Goal: Task Accomplishment & Management: Manage account settings

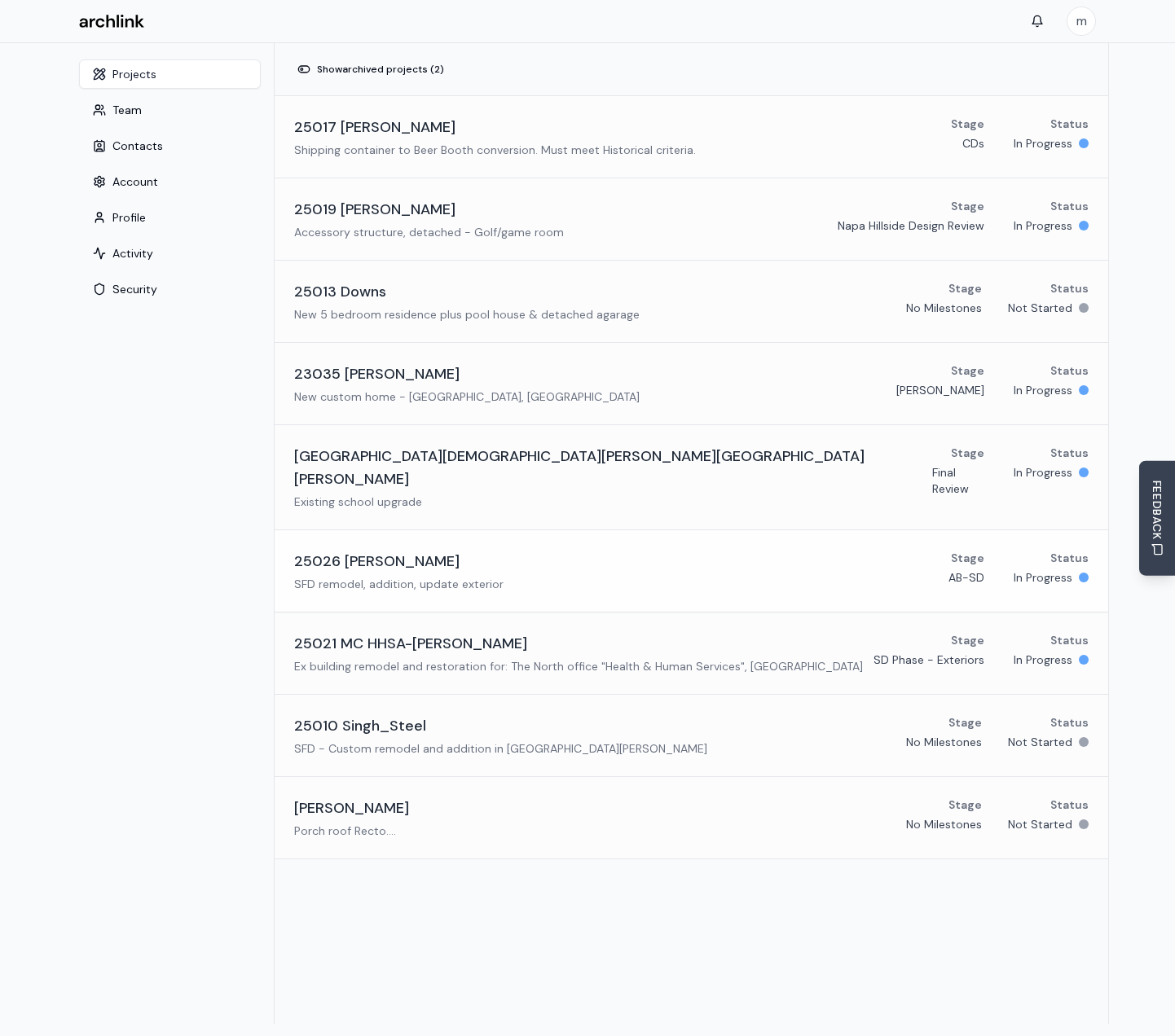
click at [381, 576] on p "SFD remodel, addition, update exterior" at bounding box center [398, 584] width 210 height 16
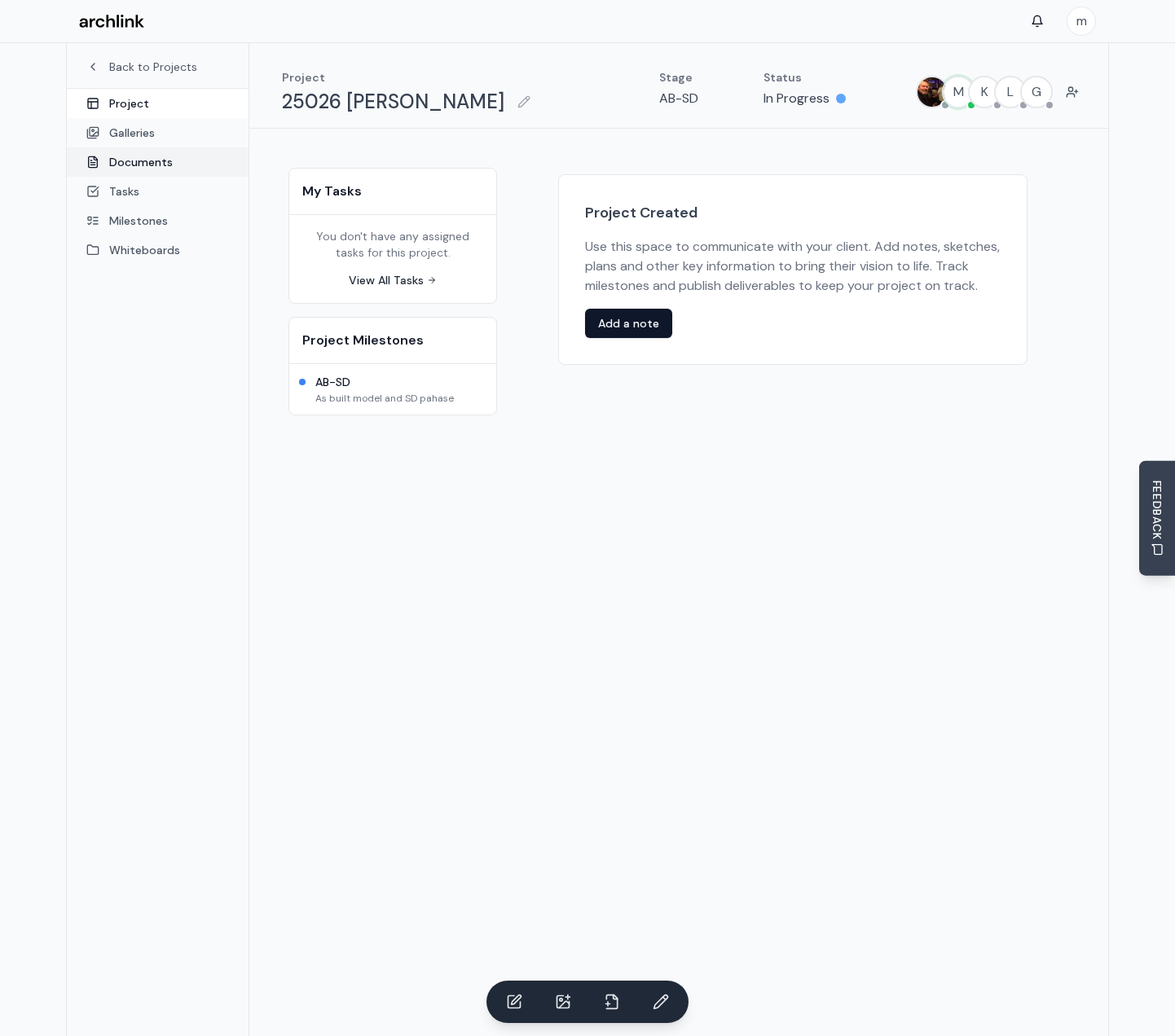
click at [158, 168] on link "Documents" at bounding box center [158, 162] width 181 height 29
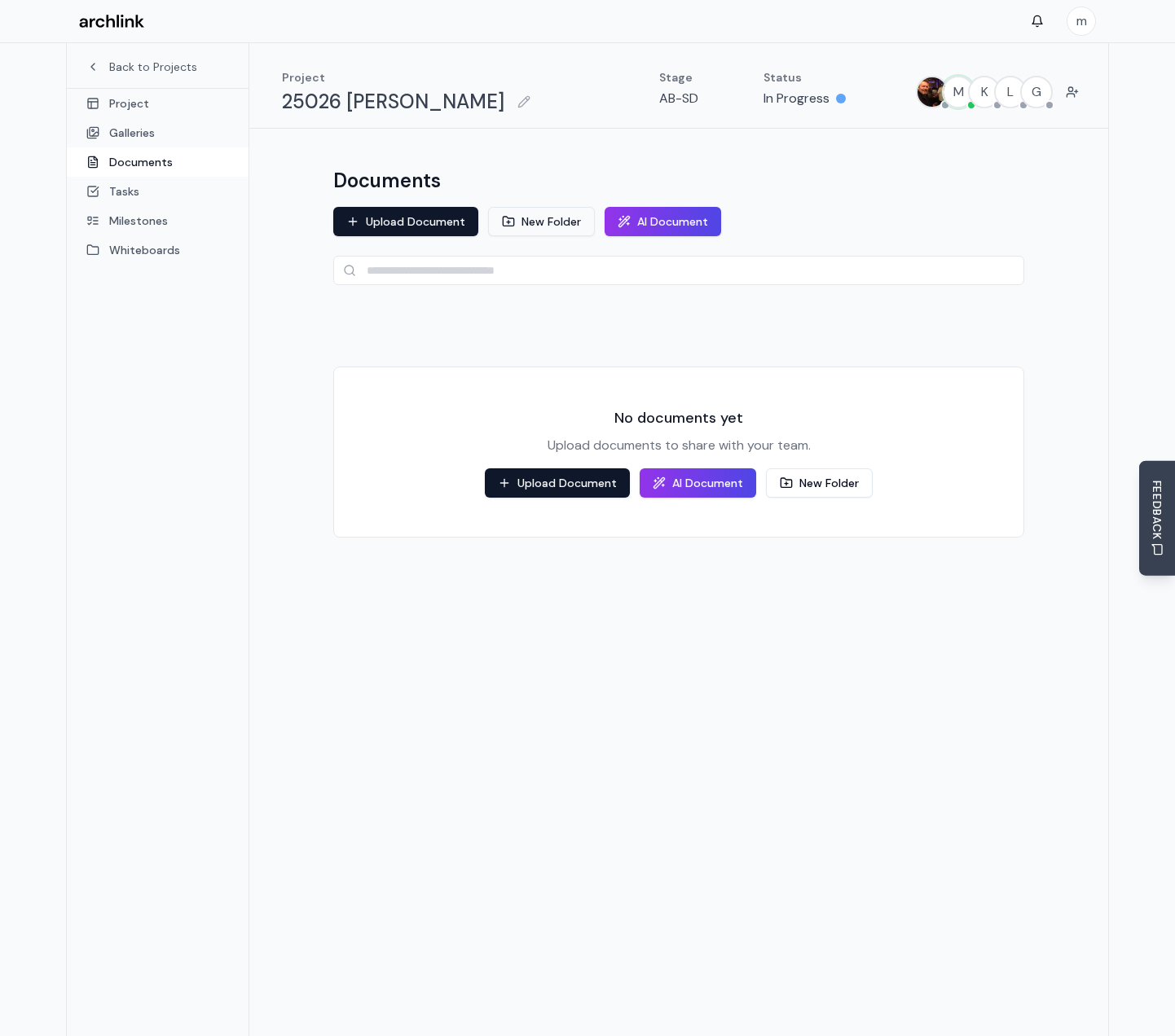
click at [534, 224] on button "New Folder" at bounding box center [541, 222] width 107 height 29
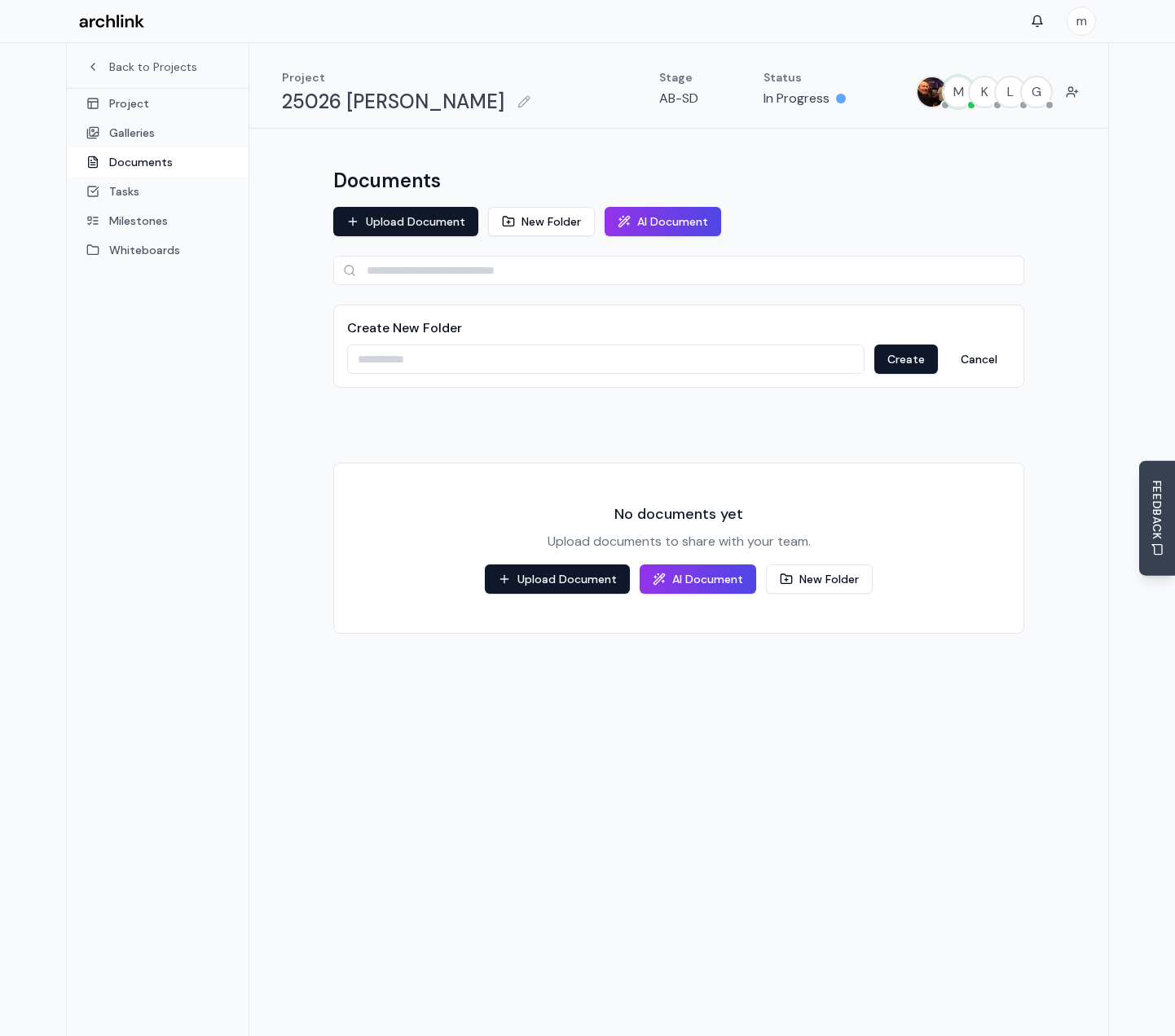
click at [390, 348] on input at bounding box center [605, 359] width 517 height 29
click at [373, 360] on input "*****" at bounding box center [605, 359] width 517 height 29
type input "**********"
click at [923, 354] on button "Create" at bounding box center [905, 359] width 63 height 29
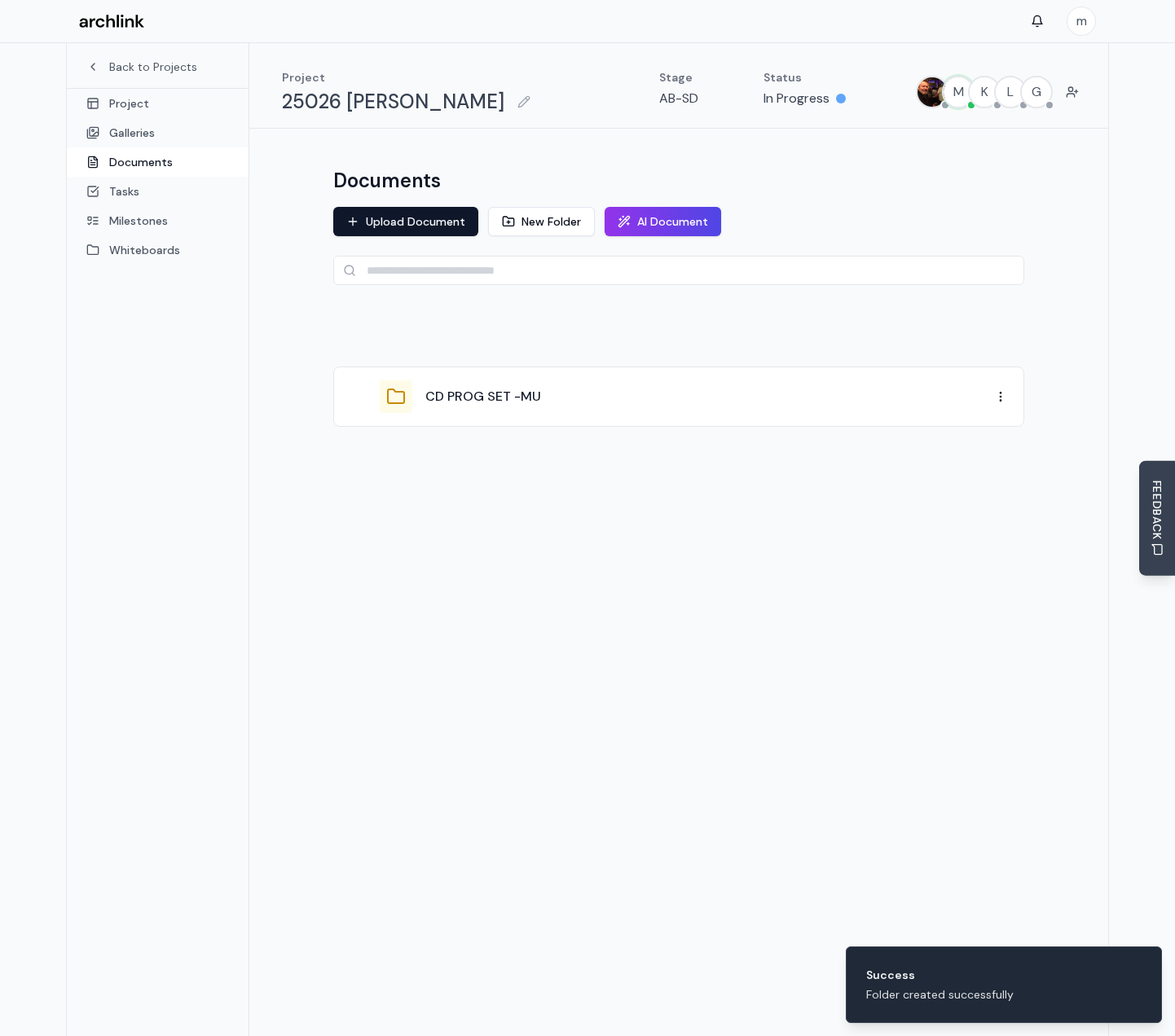
click at [865, 409] on div "CD PROG SET -MU" at bounding box center [669, 397] width 644 height 33
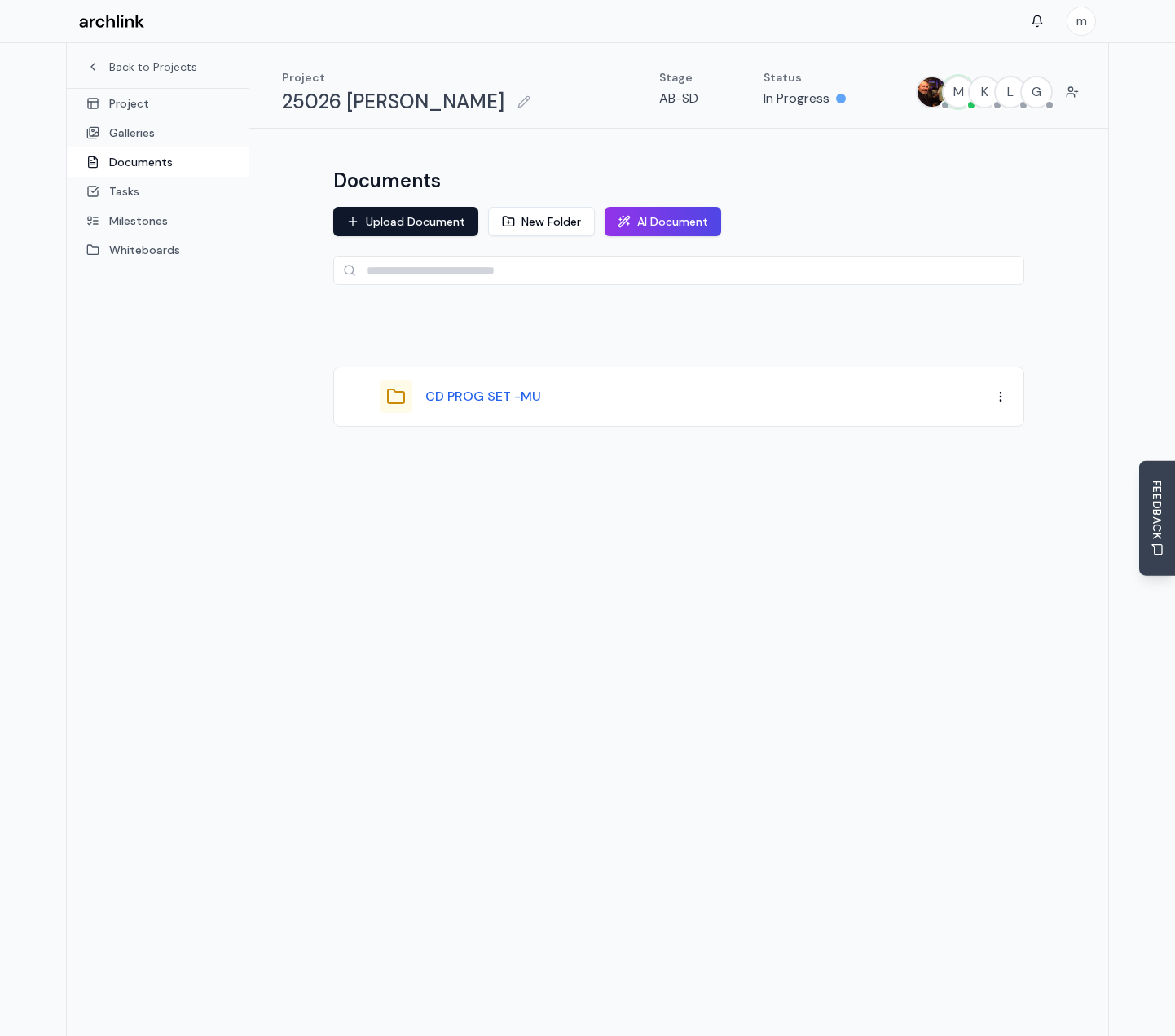
click at [441, 401] on button "CD PROG SET -MU" at bounding box center [483, 396] width 115 height 19
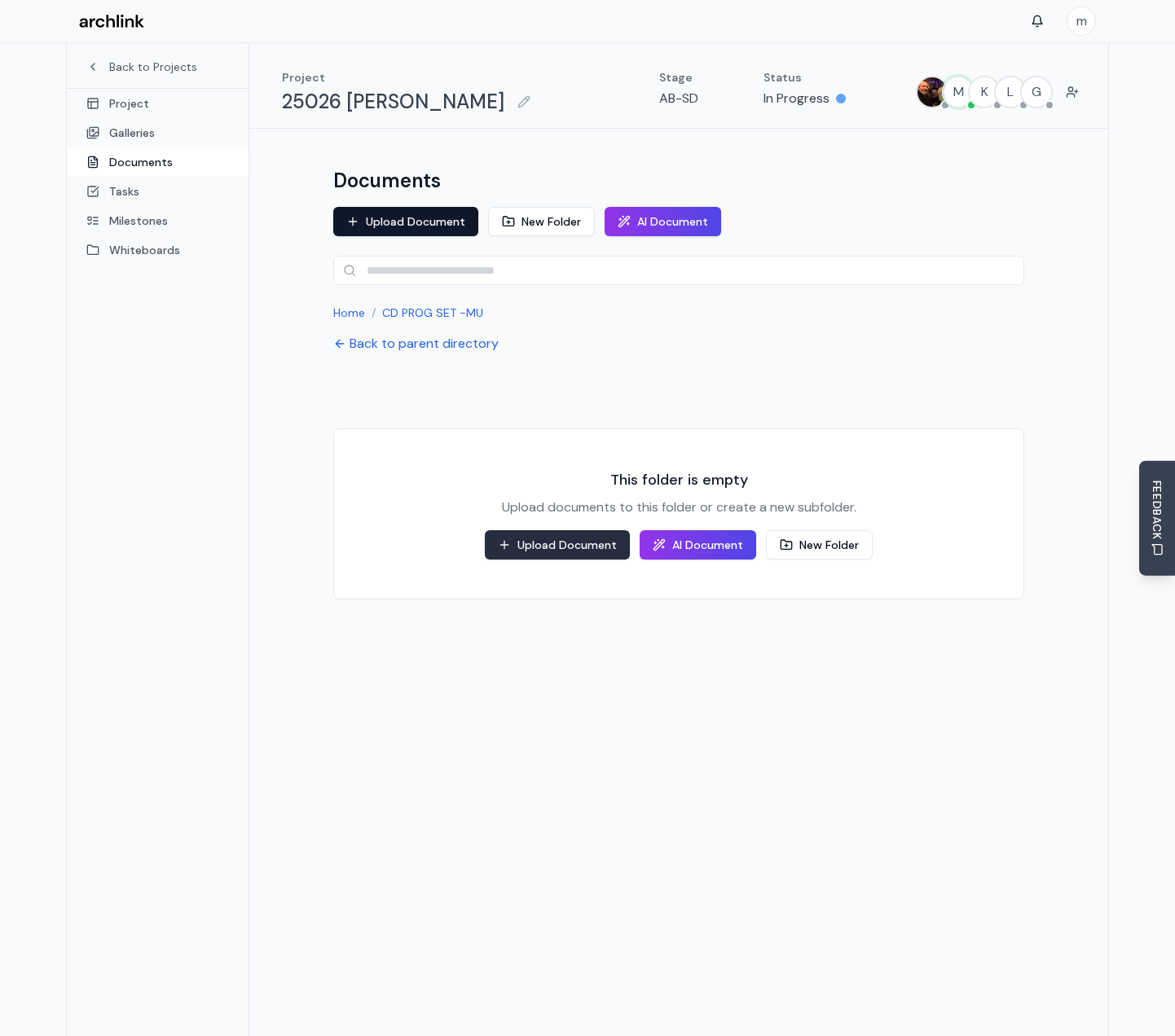
drag, startPoint x: 541, startPoint y: 541, endPoint x: 550, endPoint y: 558, distance: 19.2
click at [541, 541] on button "Upload Document" at bounding box center [557, 545] width 145 height 29
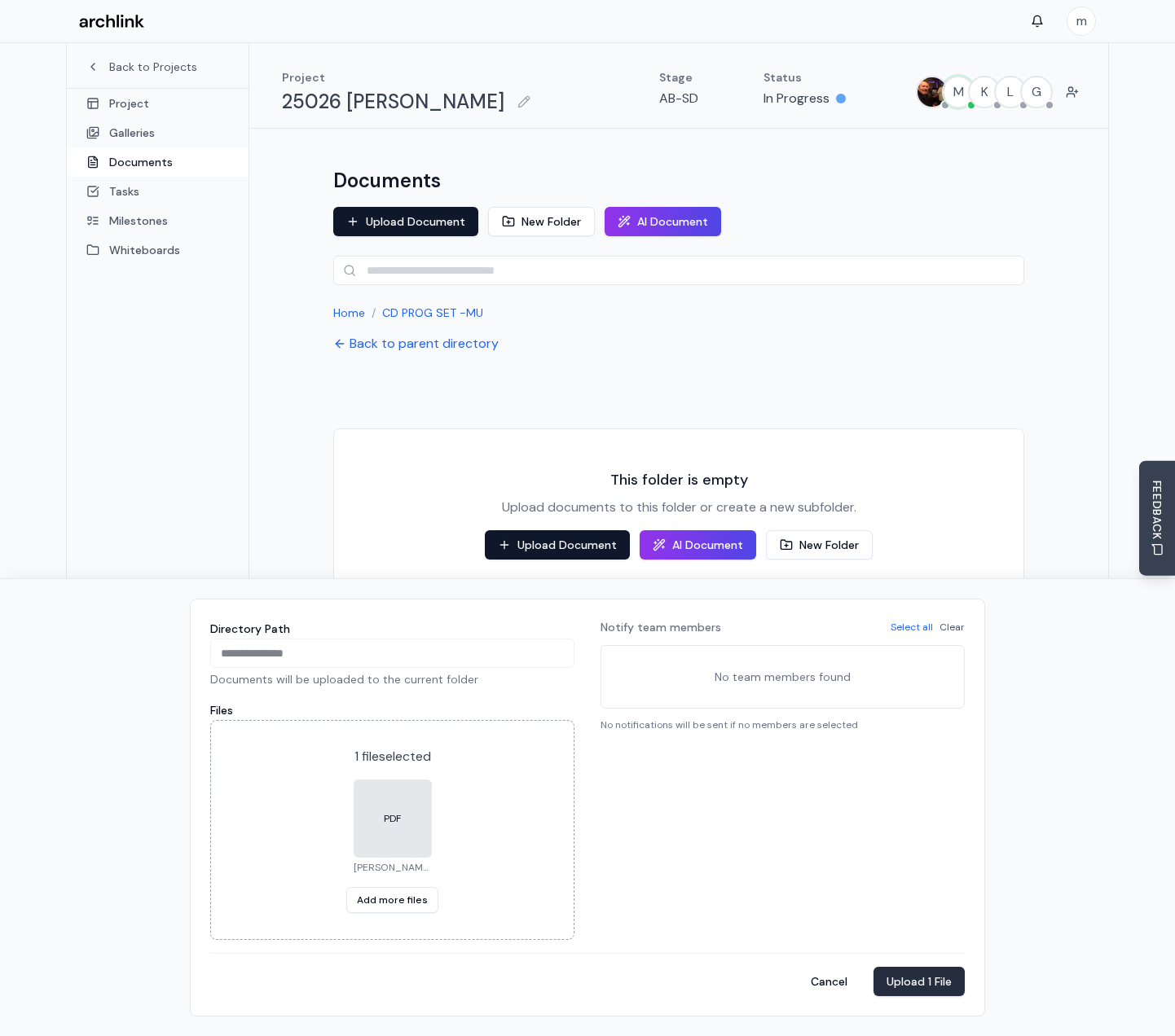
click at [916, 985] on button "Upload 1 File" at bounding box center [919, 982] width 92 height 29
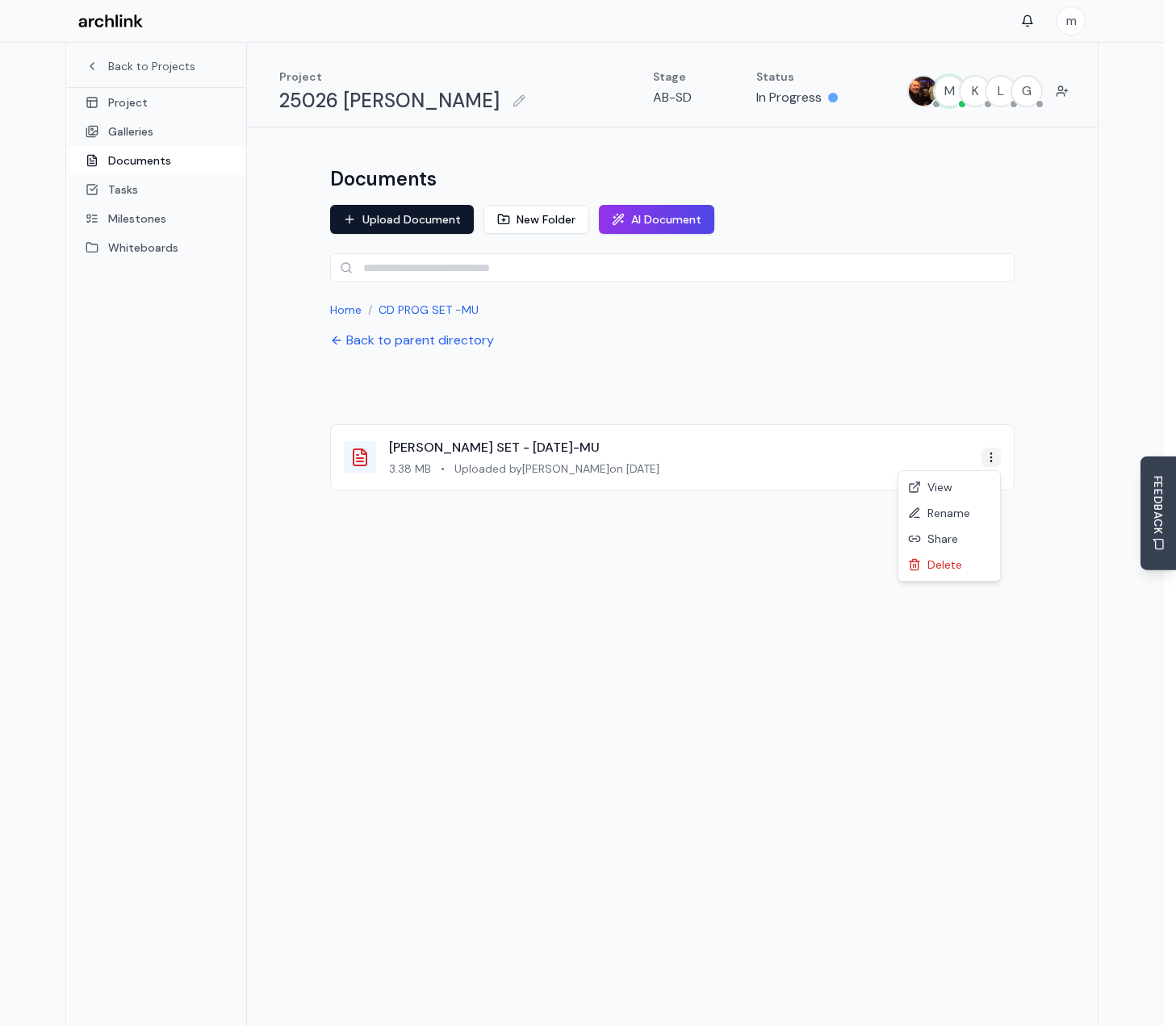
click at [993, 463] on html "m Back to Projects Project Galleries Documents Tasks Milestones Whiteboards Pro…" at bounding box center [588, 556] width 1176 height 1112
click at [955, 541] on div "Share" at bounding box center [948, 539] width 95 height 25
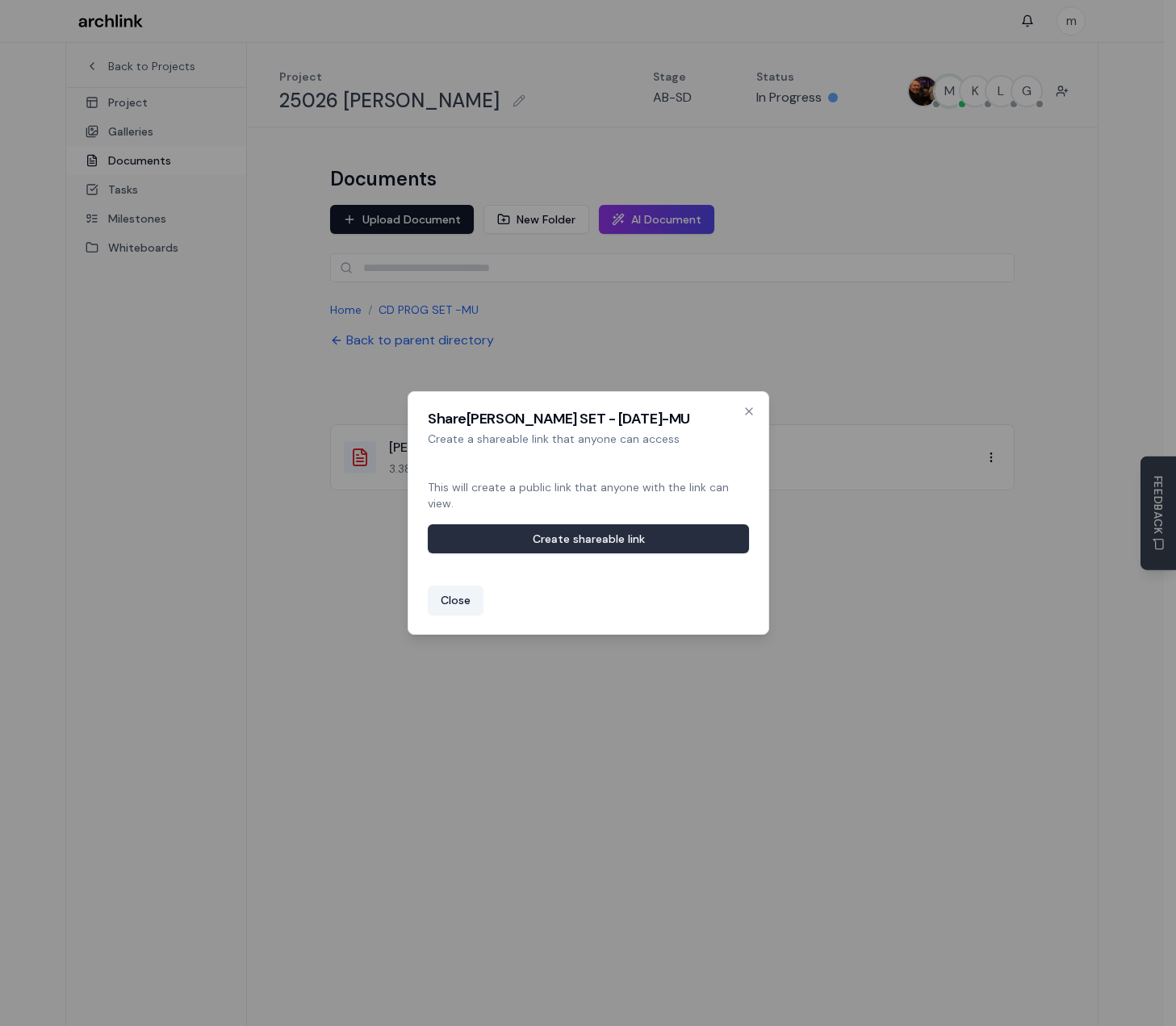
click at [583, 540] on button "Create shareable link" at bounding box center [588, 539] width 321 height 29
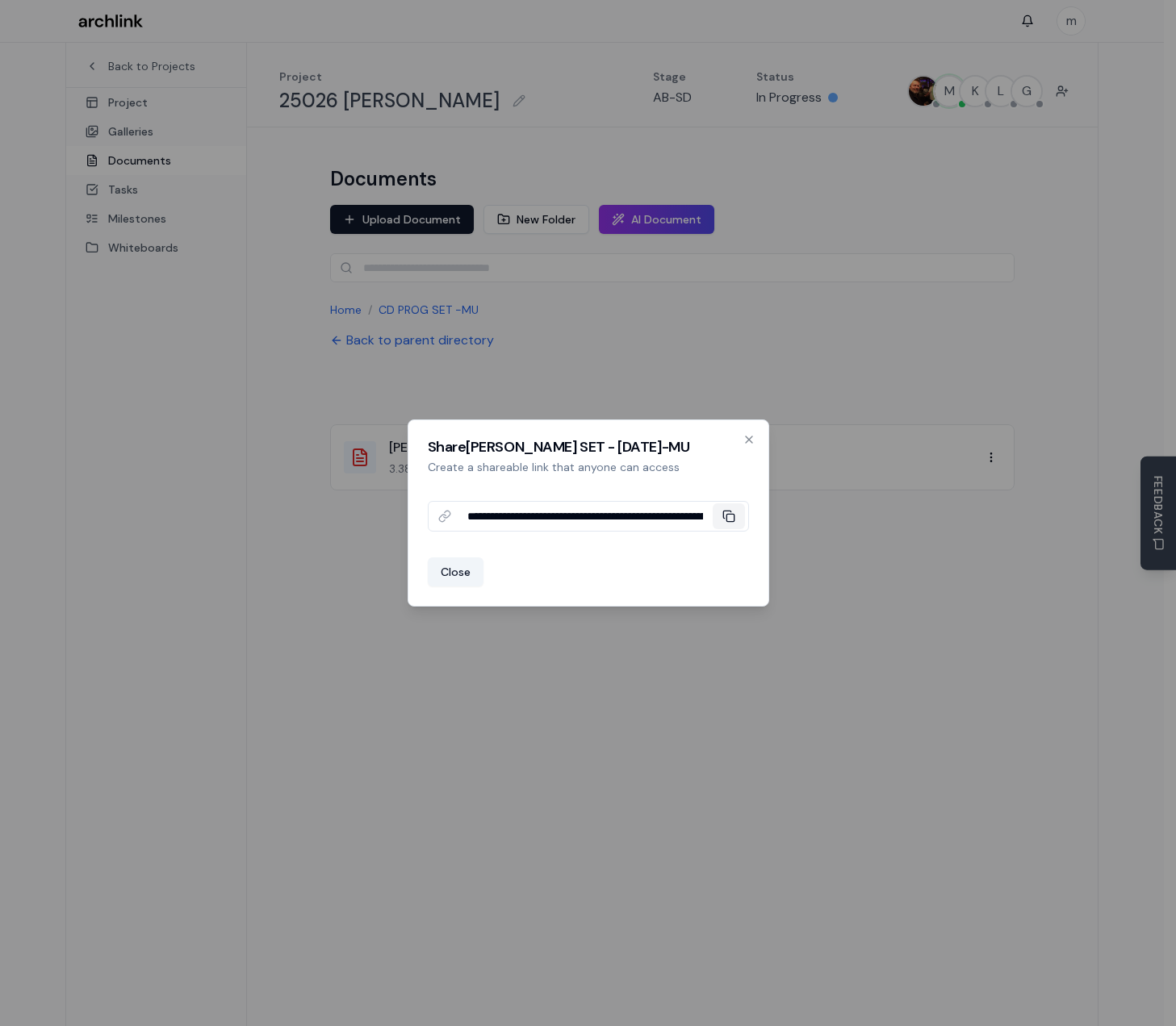
click at [730, 514] on rect at bounding box center [730, 518] width 7 height 7
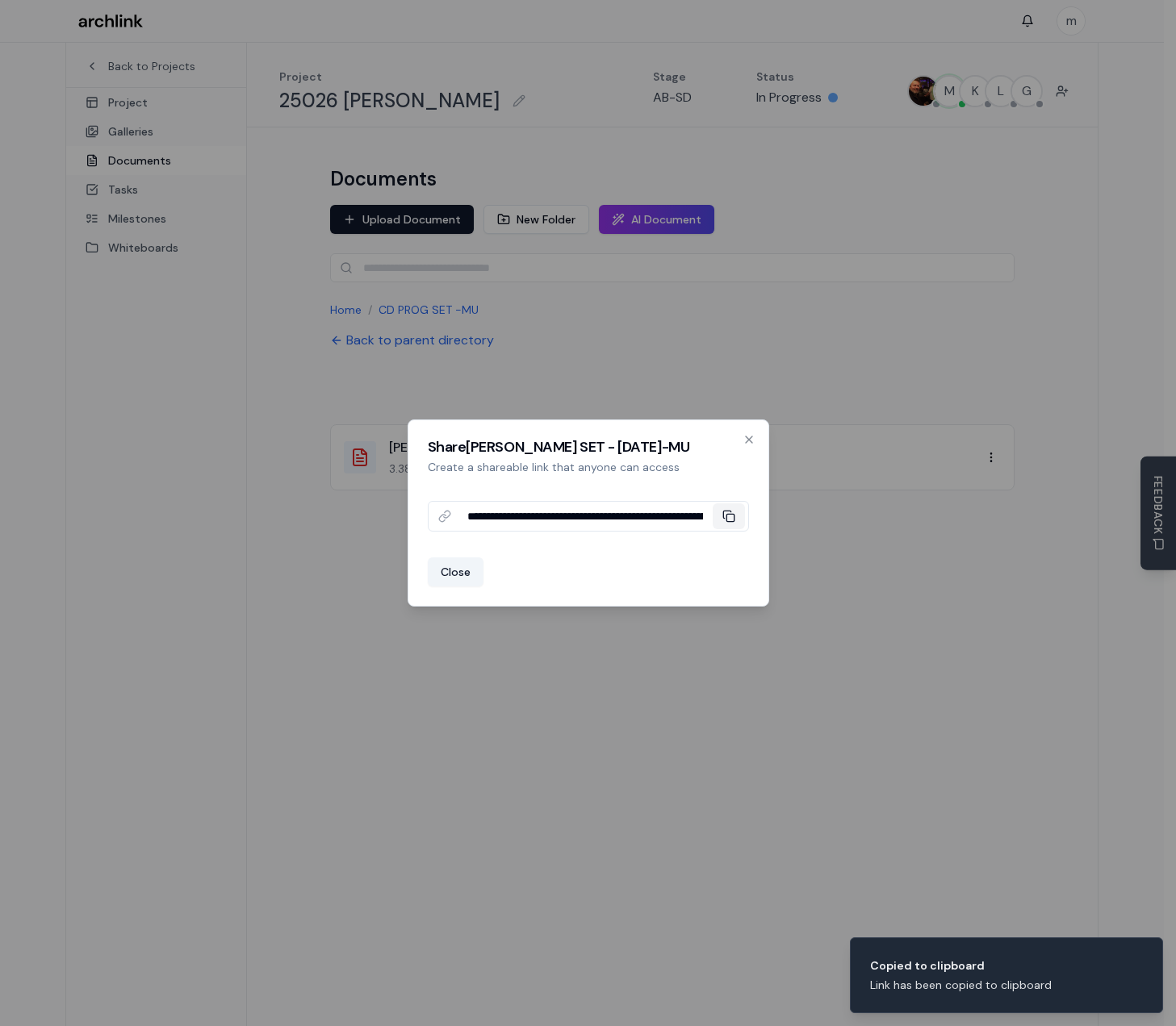
drag, startPoint x: 469, startPoint y: 569, endPoint x: 457, endPoint y: 594, distance: 27.7
click at [469, 569] on button "Close" at bounding box center [455, 572] width 55 height 29
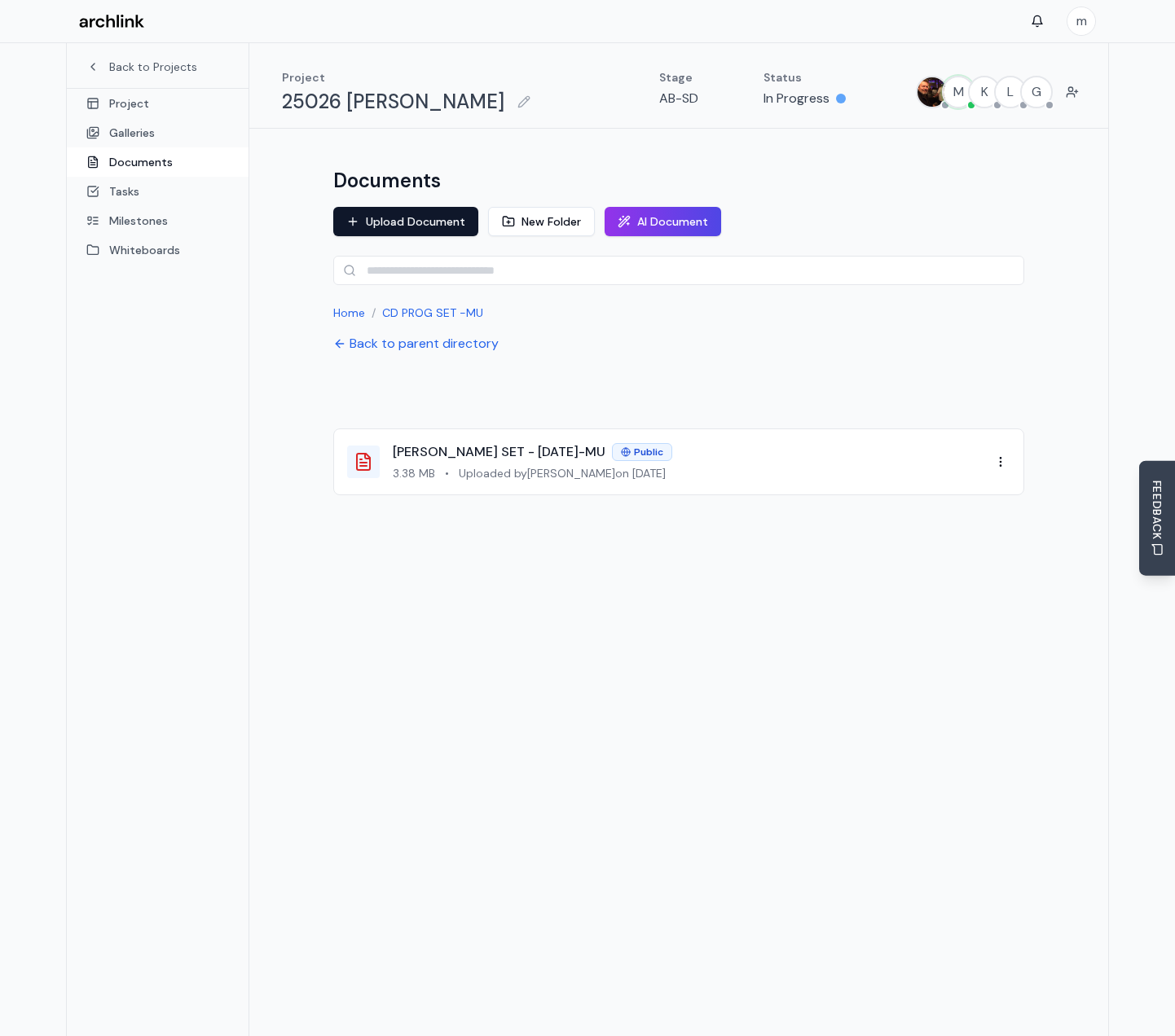
click at [702, 602] on div "Documents Upload Document New Folder AI Document Home / CD PROG SET -MU Back to…" at bounding box center [678, 605] width 858 height 951
click at [599, 628] on div "Documents Upload Document New Folder AI Document Home / CD PROG SET -MU Back to…" at bounding box center [678, 605] width 858 height 951
click at [436, 217] on button "Upload Document" at bounding box center [406, 222] width 145 height 29
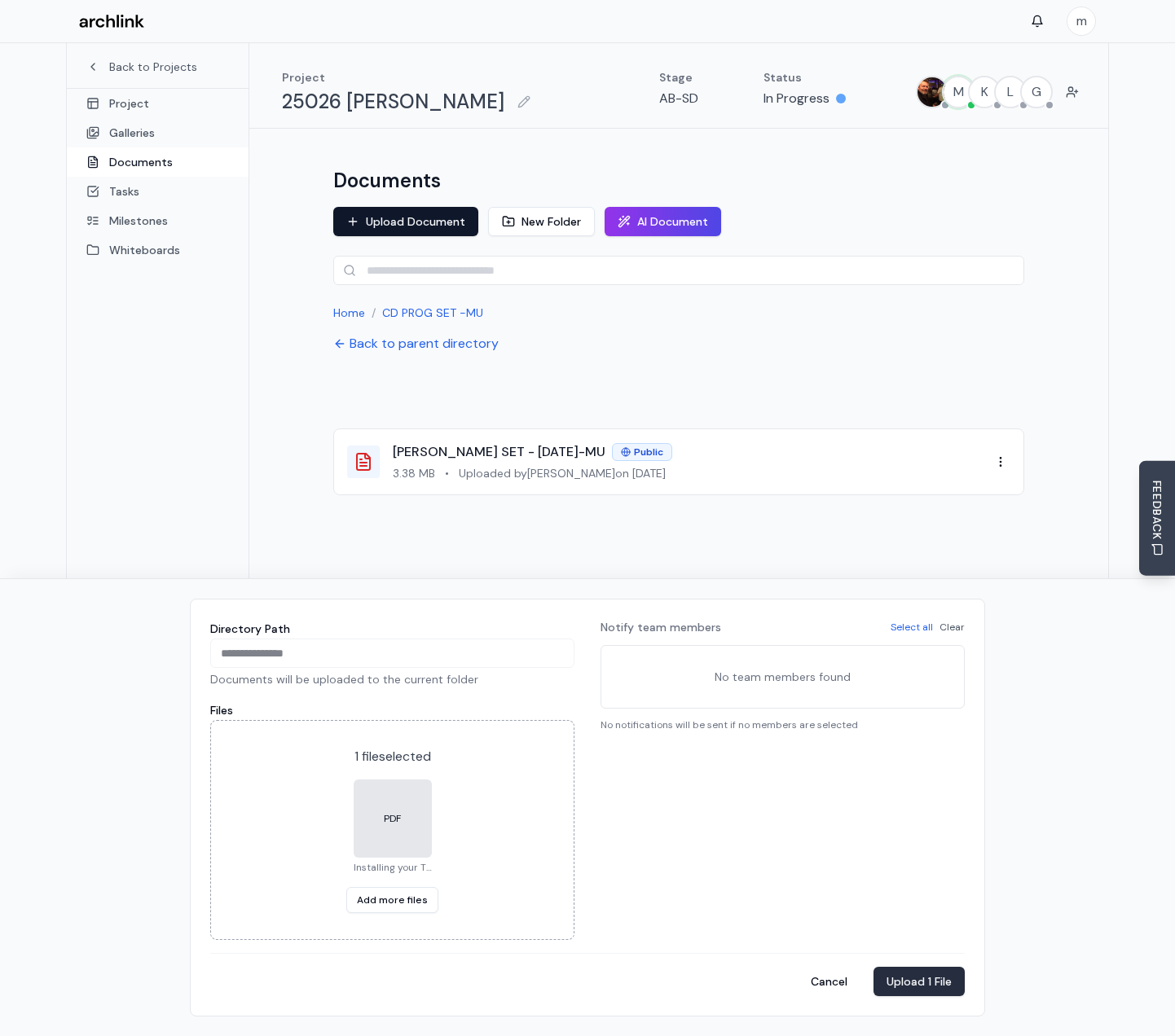
click at [928, 977] on button "Upload 1 File" at bounding box center [919, 982] width 92 height 29
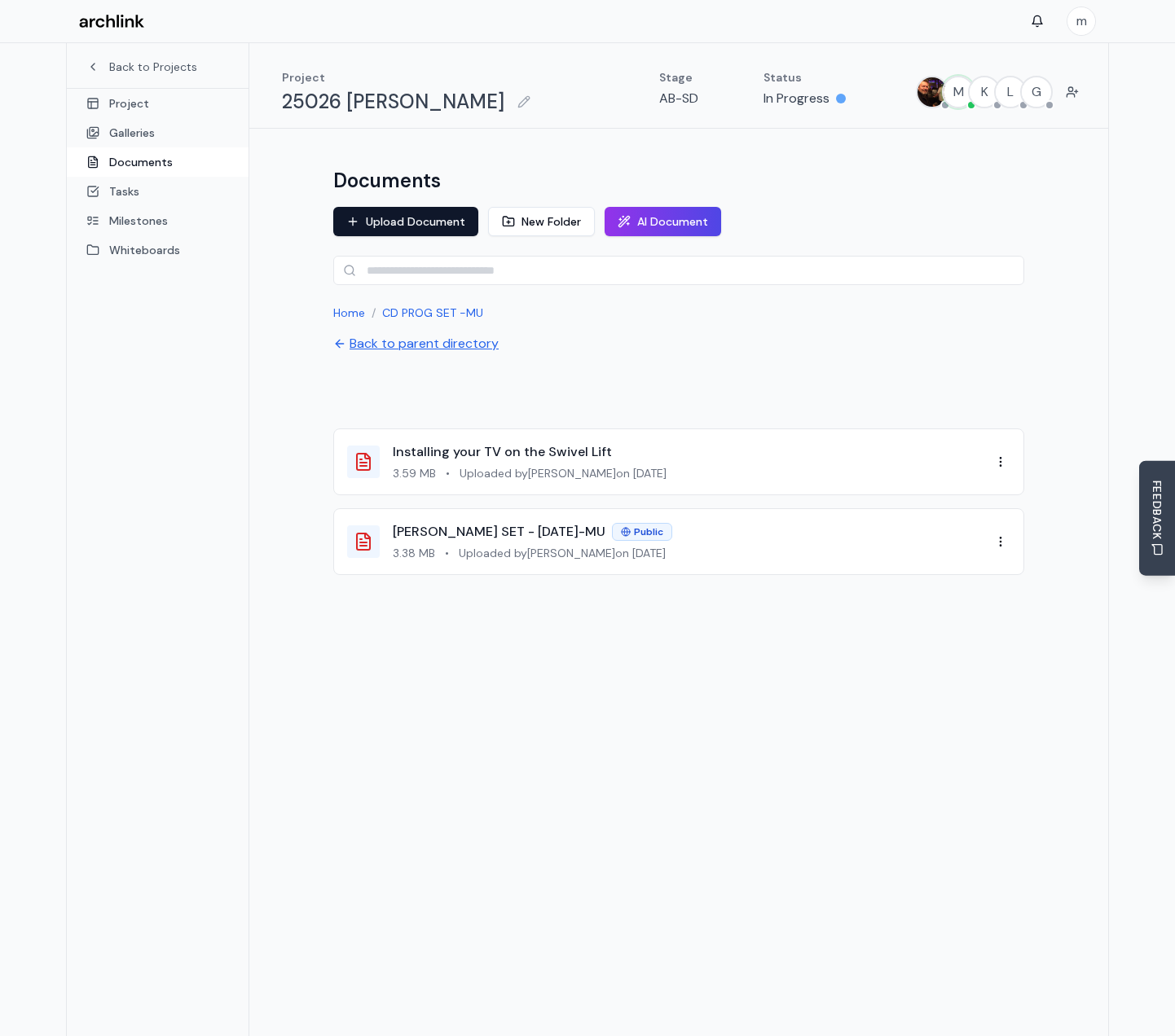
click at [442, 351] on button "Back to parent directory" at bounding box center [416, 344] width 166 height 19
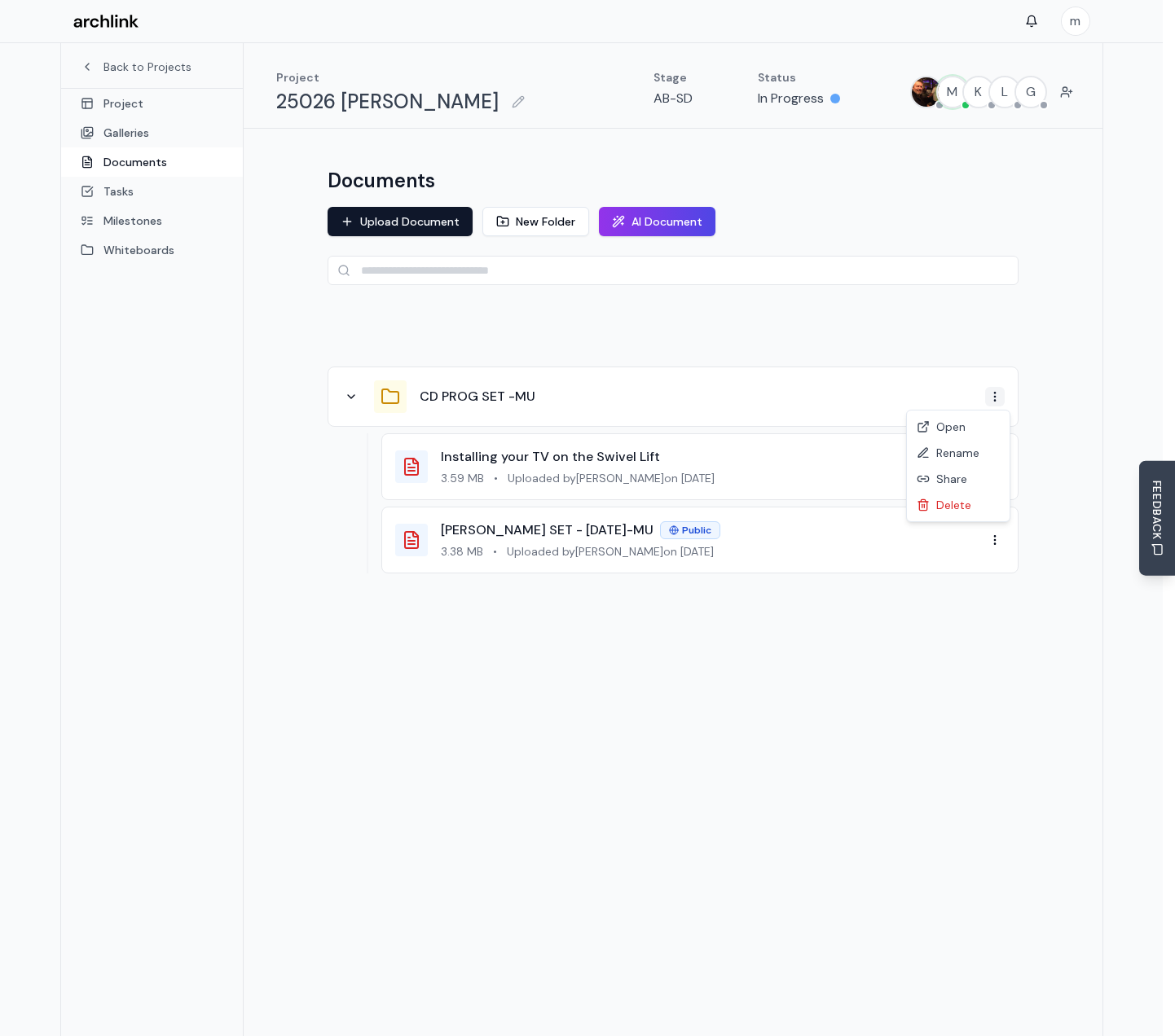
click at [1006, 399] on html "m Back to Projects Project Galleries Documents Tasks Milestones Whiteboards Pro…" at bounding box center [587, 562] width 1175 height 1123
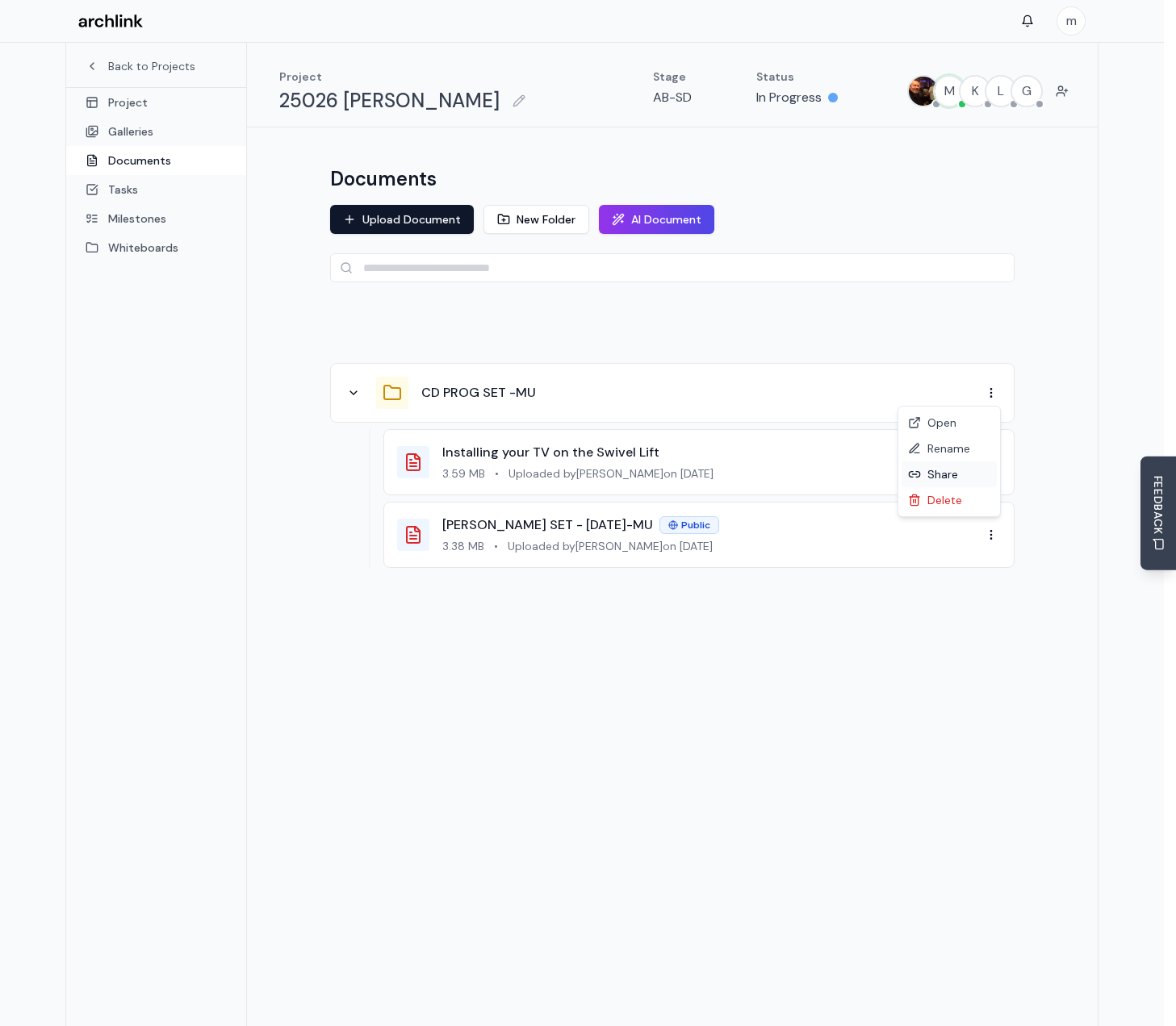
click at [950, 481] on div "Share" at bounding box center [948, 474] width 95 height 25
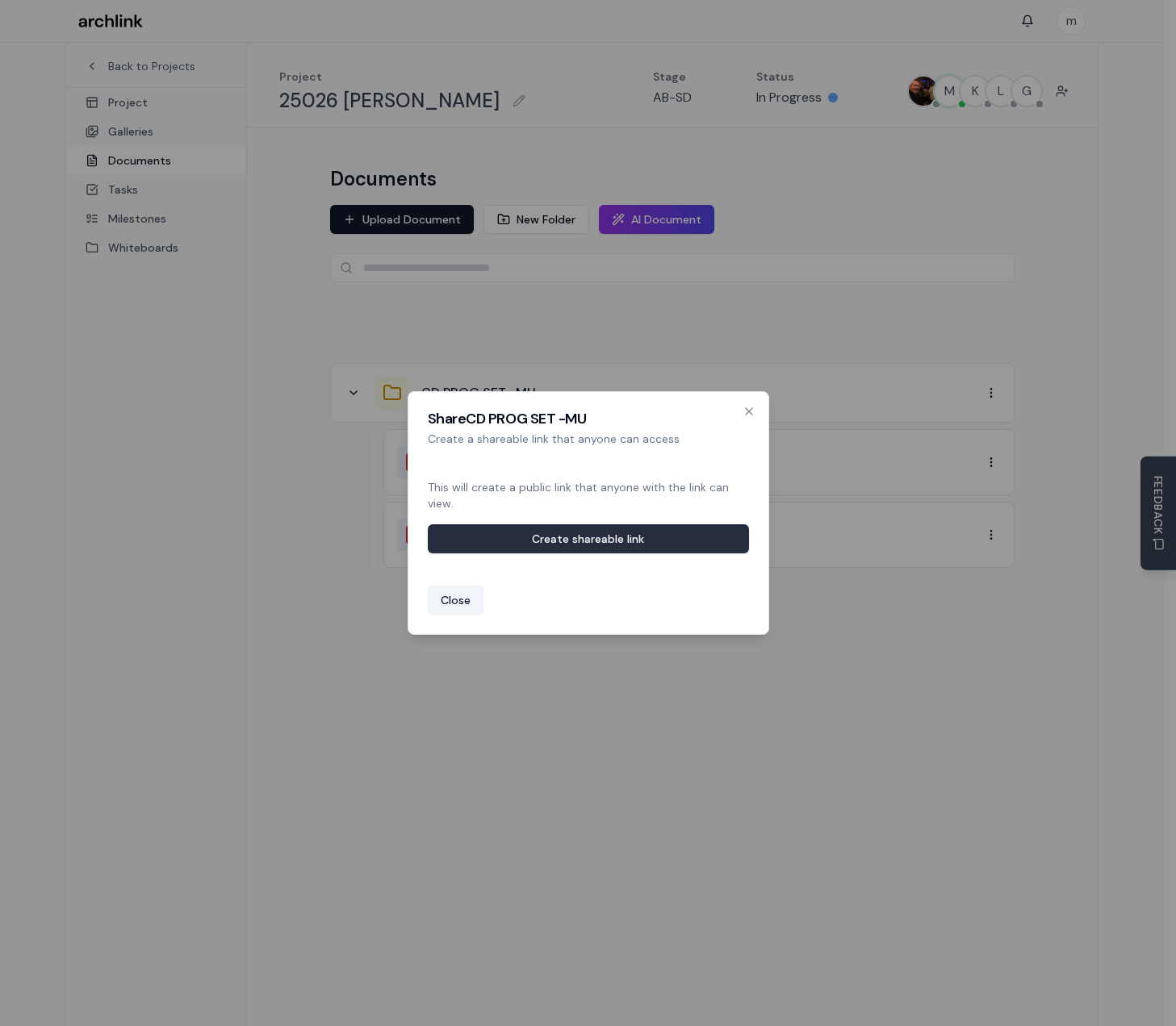
click at [544, 543] on button "Create shareable link" at bounding box center [588, 539] width 321 height 29
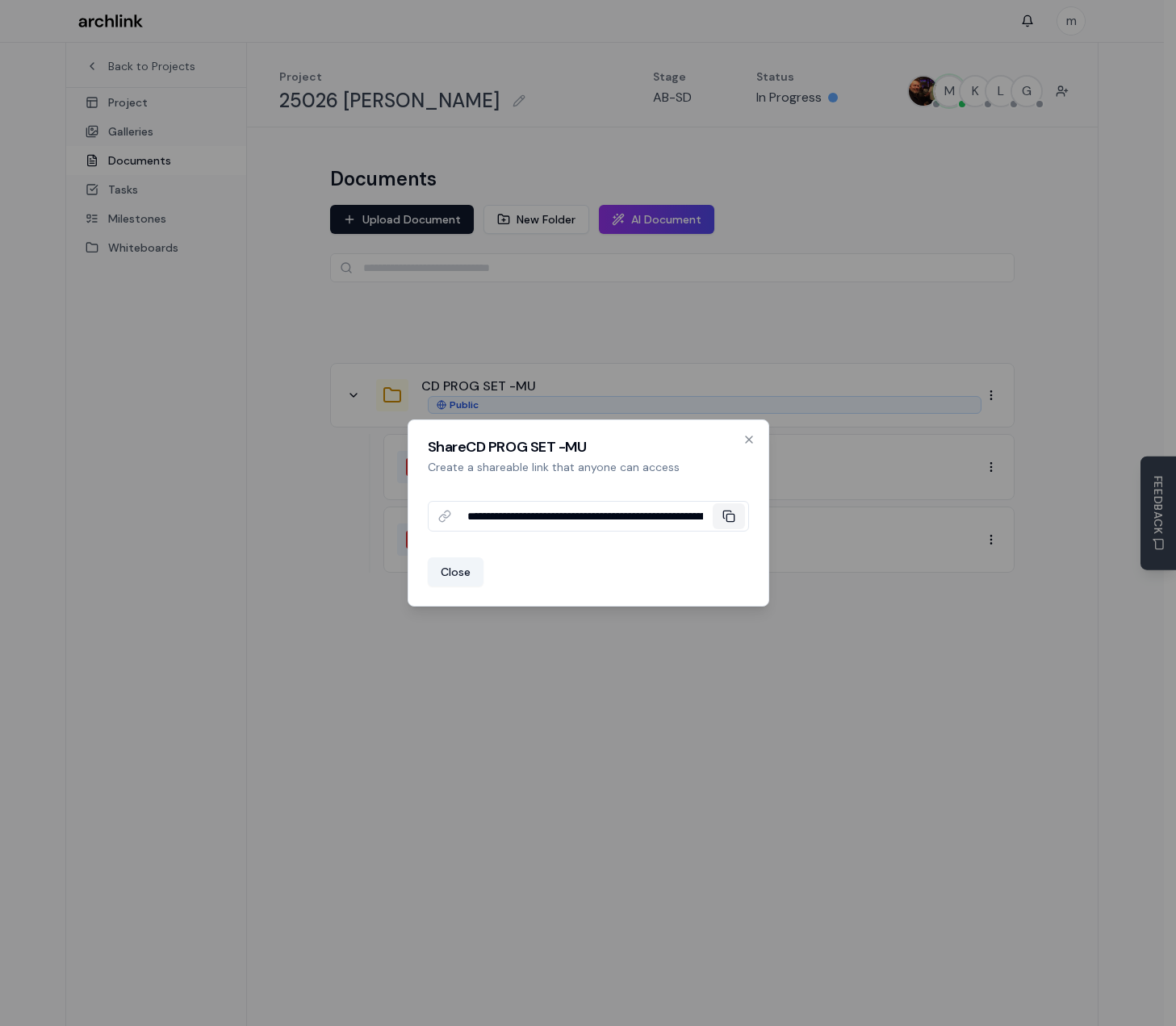
click at [726, 522] on icon at bounding box center [729, 516] width 13 height 13
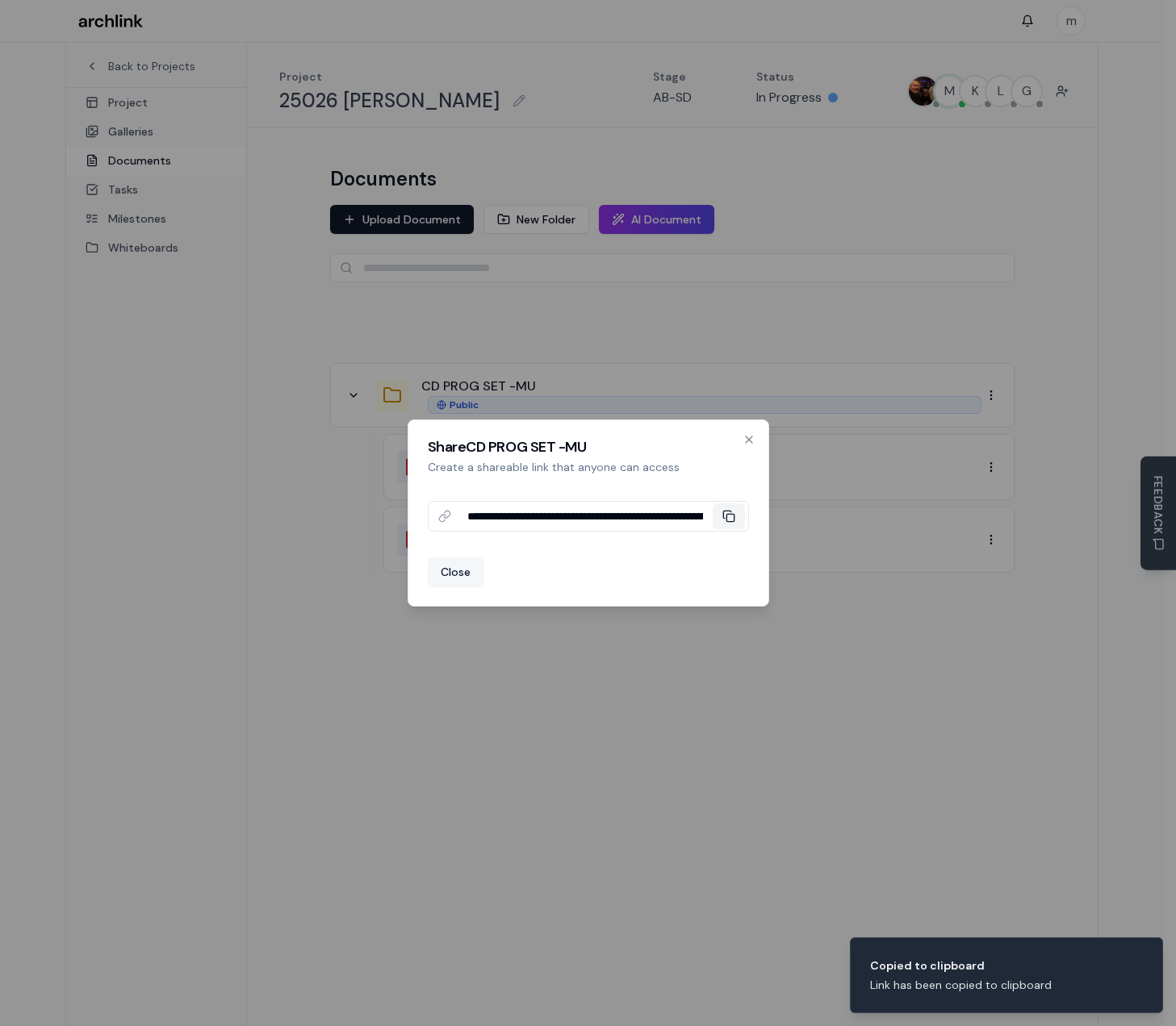
click at [478, 572] on button "Close" at bounding box center [455, 572] width 55 height 29
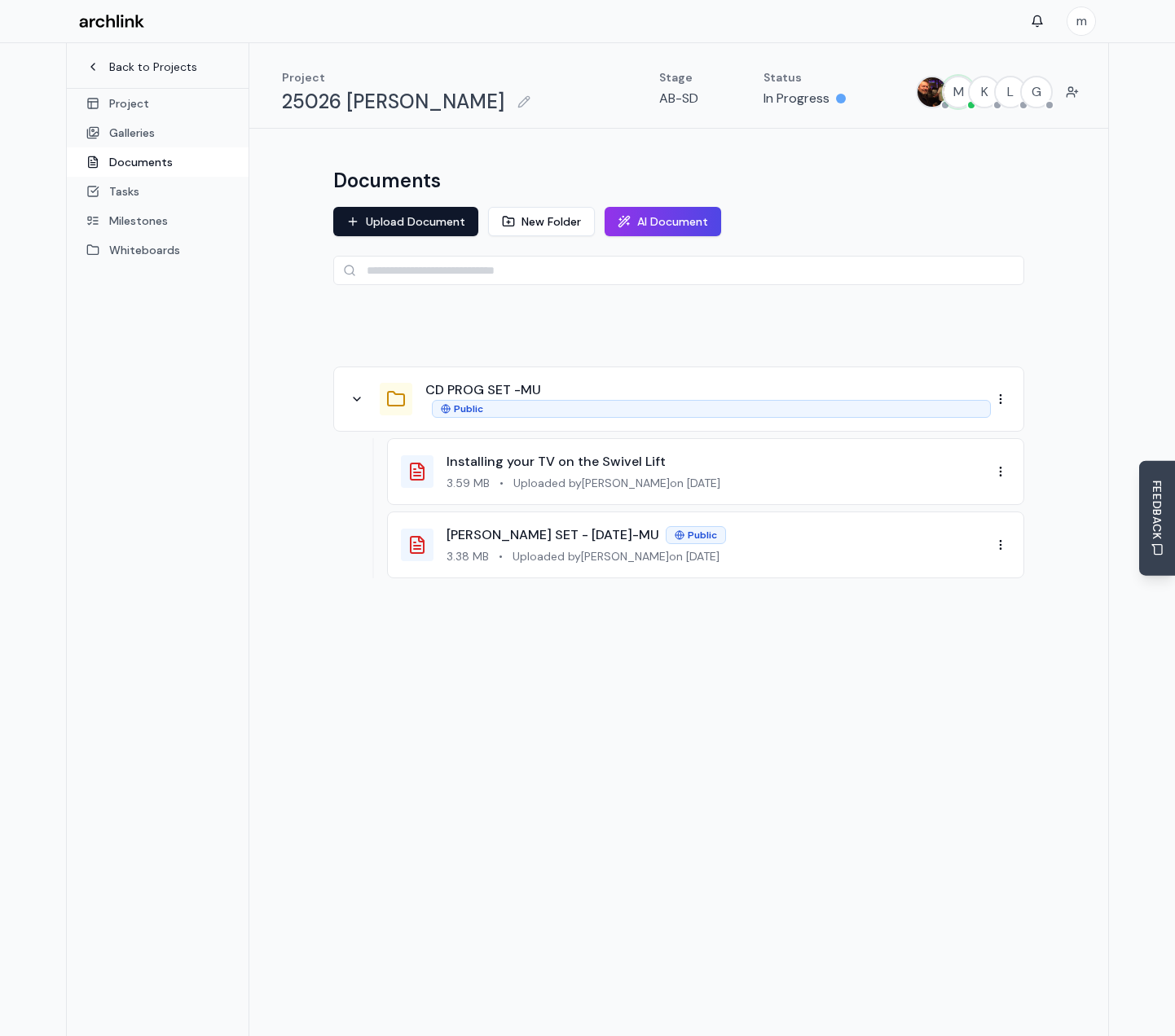
click at [165, 63] on link "Back to Projects" at bounding box center [158, 67] width 143 height 16
